Goal: Information Seeking & Learning: Find specific page/section

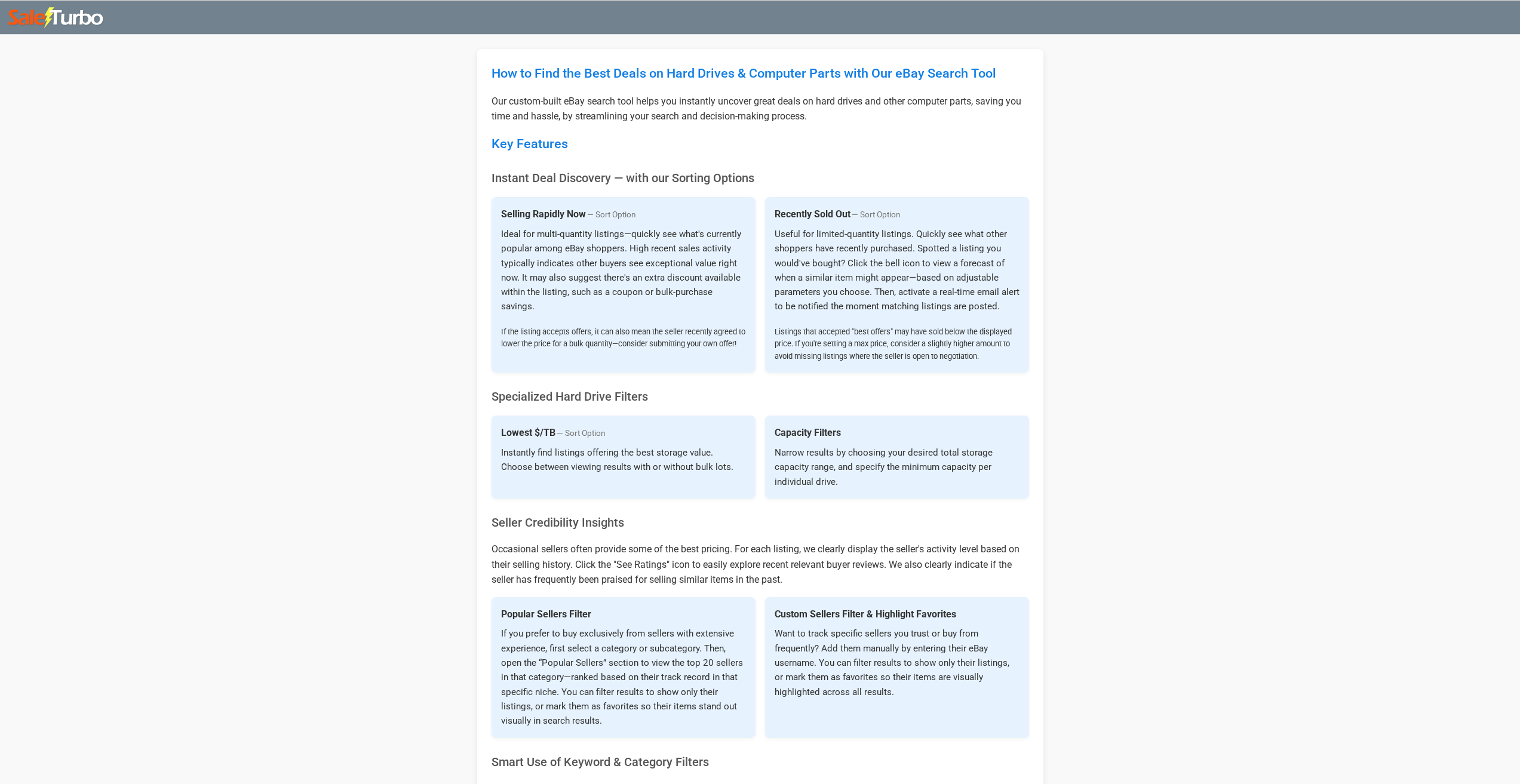
click at [75, 21] on img at bounding box center [56, 18] width 96 height 22
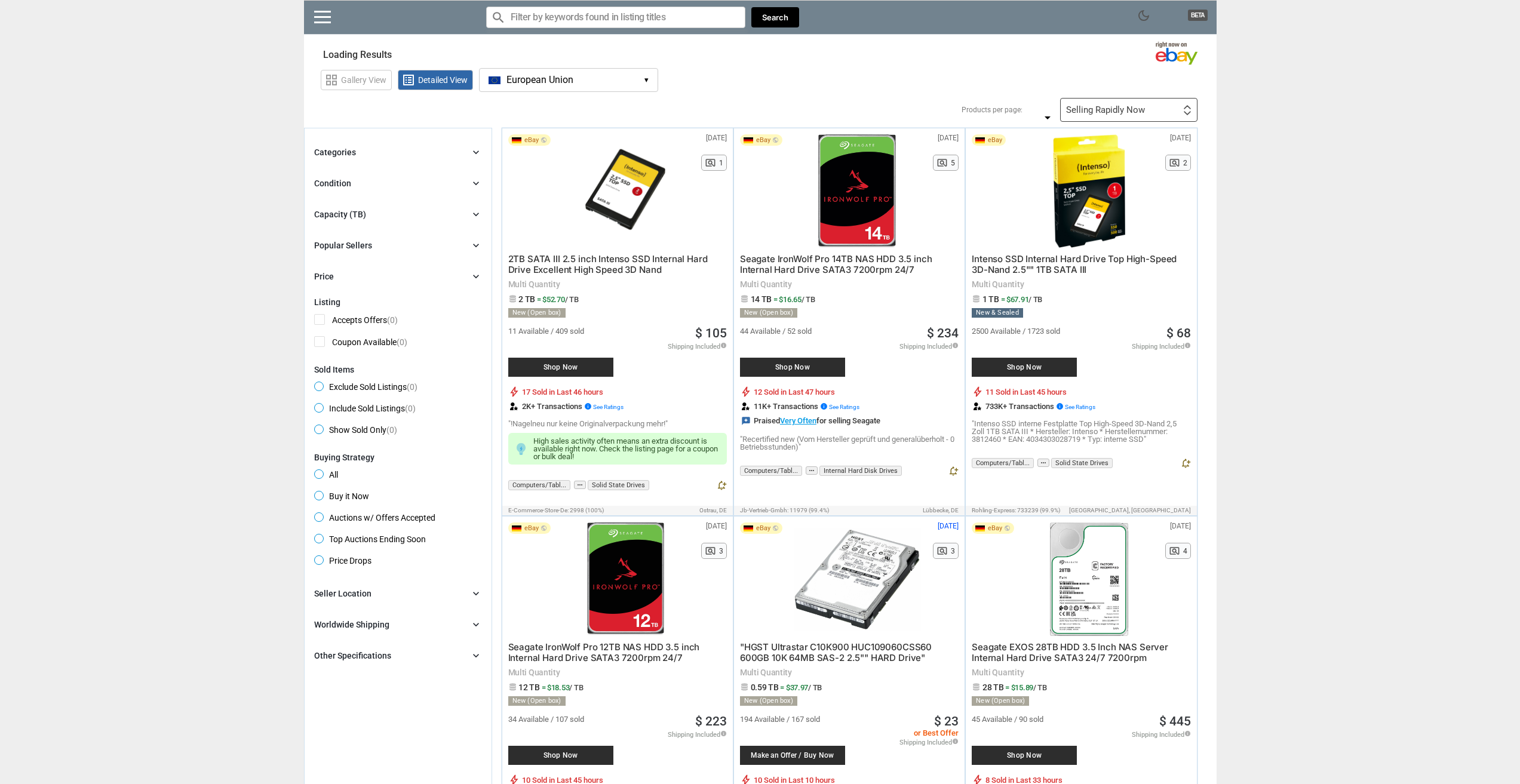
type input "*"
click at [359, 209] on div "Capacity (TB)" at bounding box center [340, 214] width 52 height 12
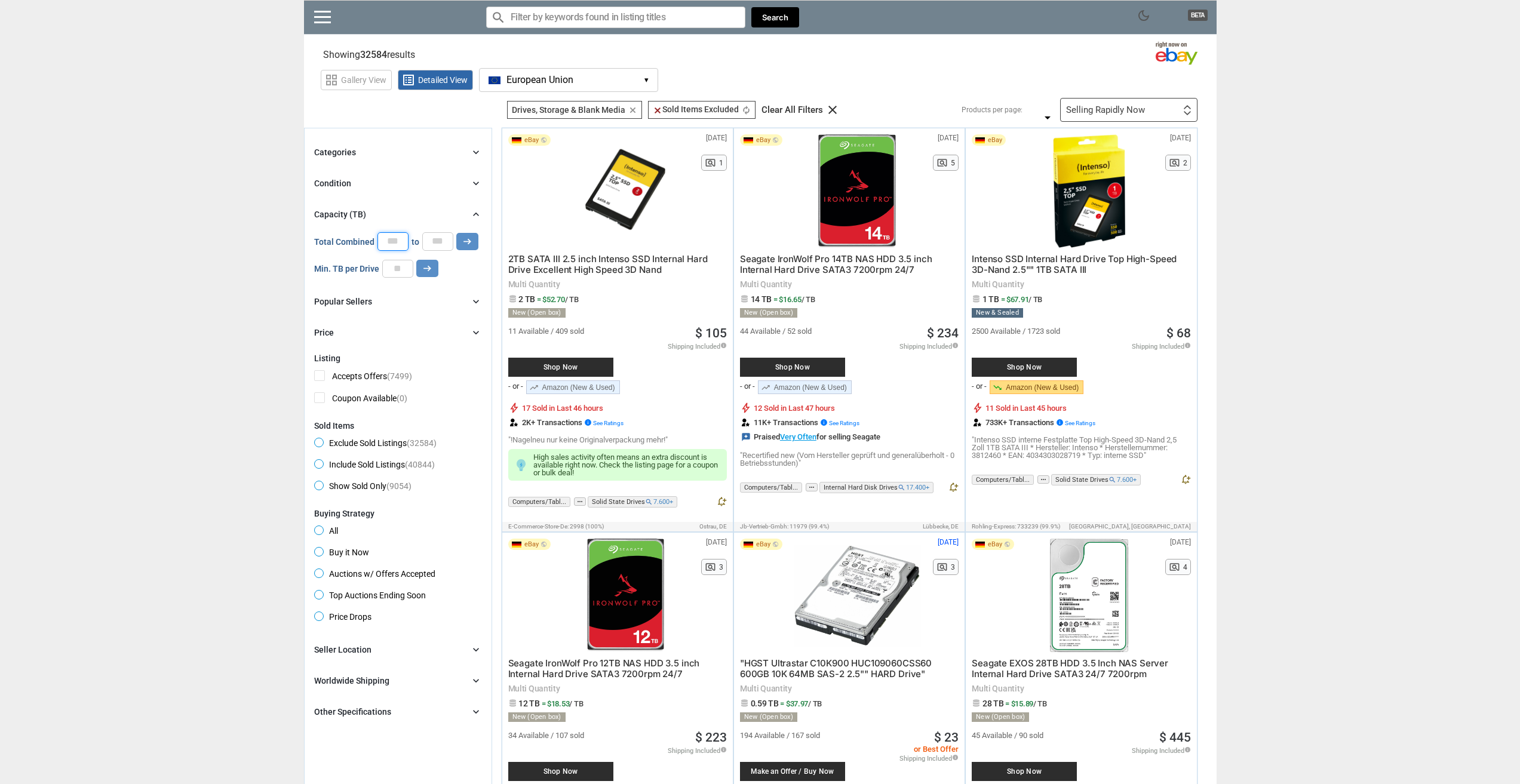
click at [405, 238] on input "*" at bounding box center [393, 241] width 31 height 18
type input "**"
click at [463, 238] on icon "arrow_right_alt" at bounding box center [467, 241] width 11 height 11
